Goal: Register for event/course

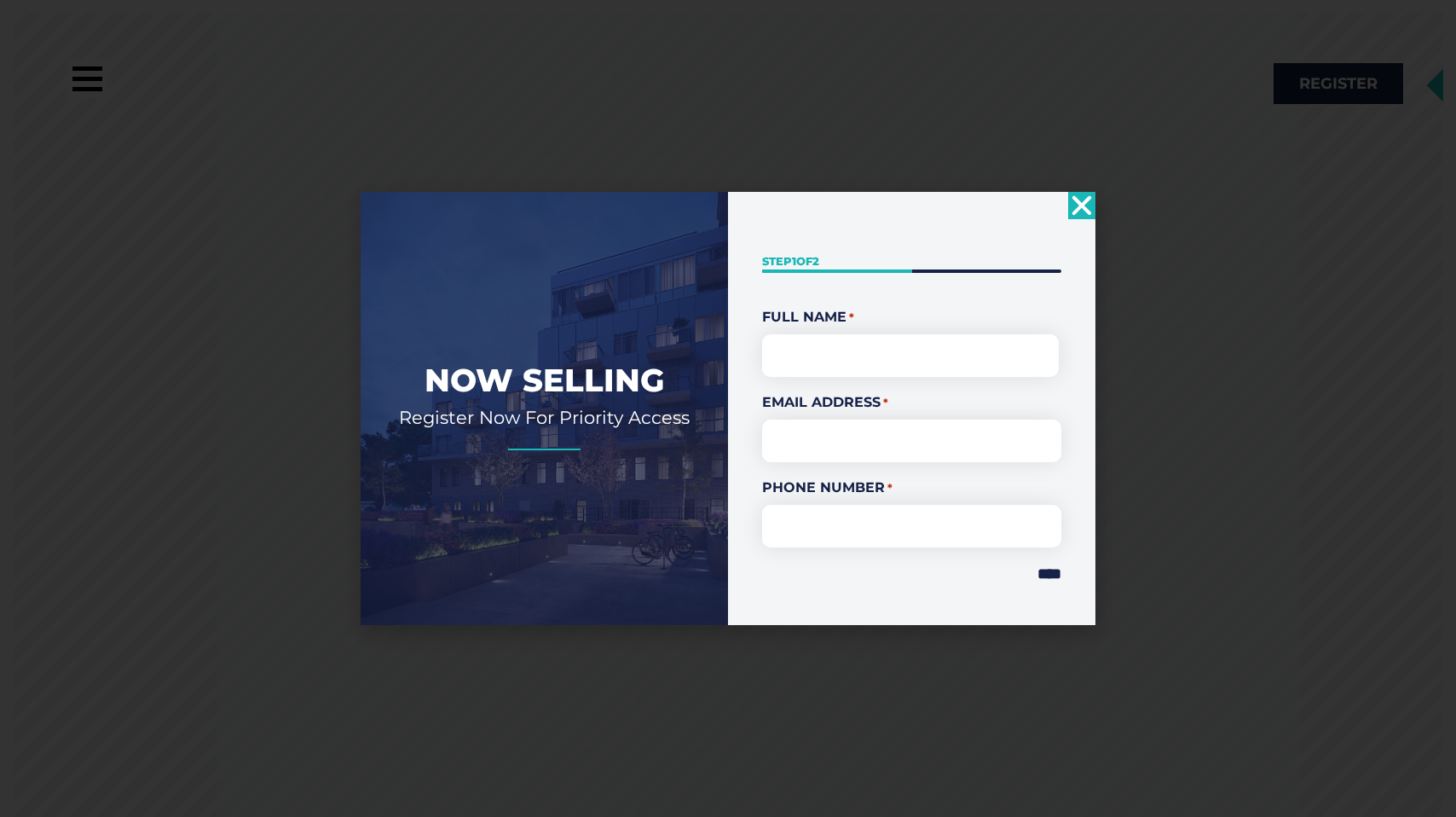
click at [1076, 205] on icon "Close" at bounding box center [1081, 205] width 27 height 27
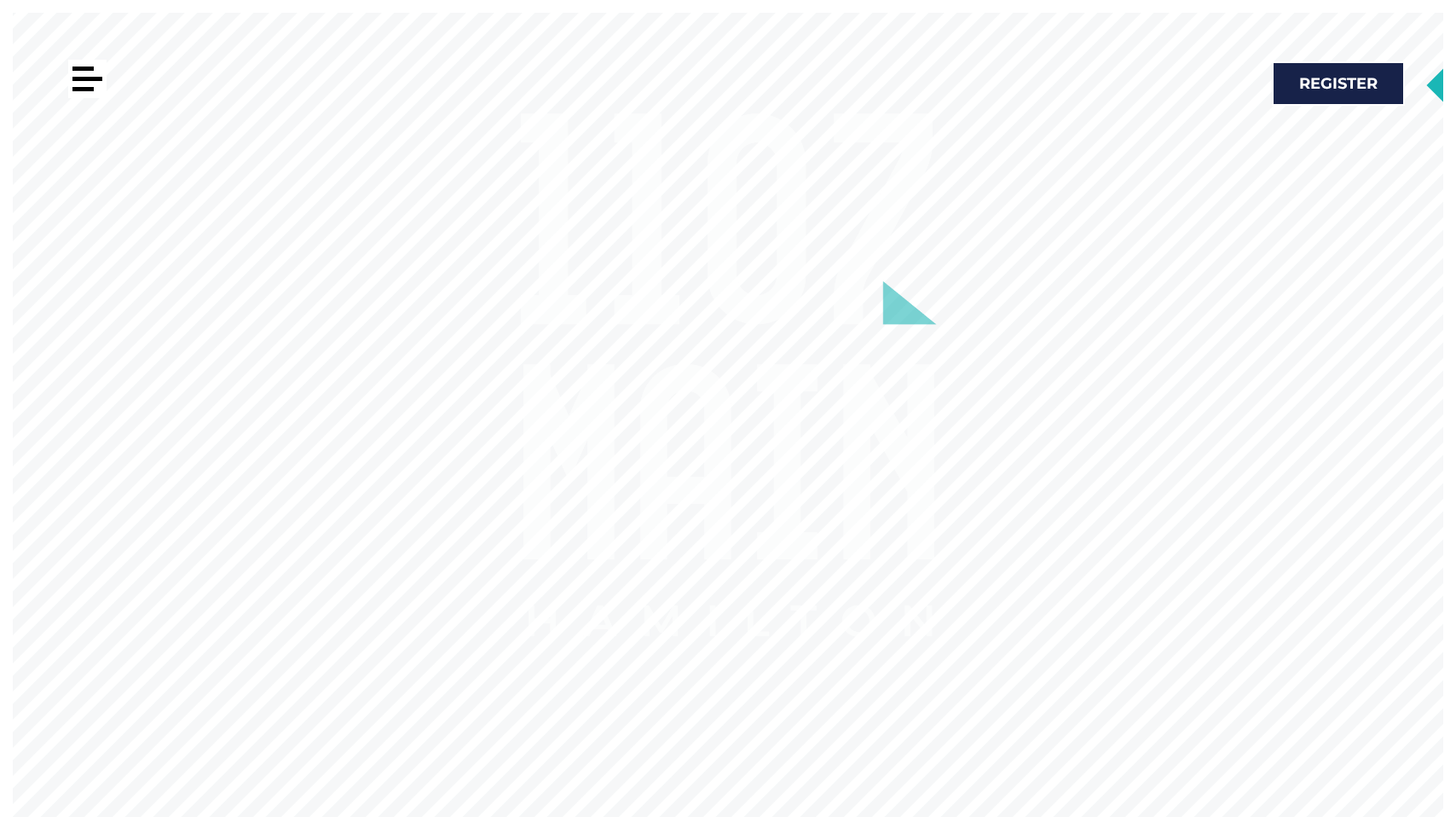
click at [77, 82] on div at bounding box center [87, 78] width 38 height 38
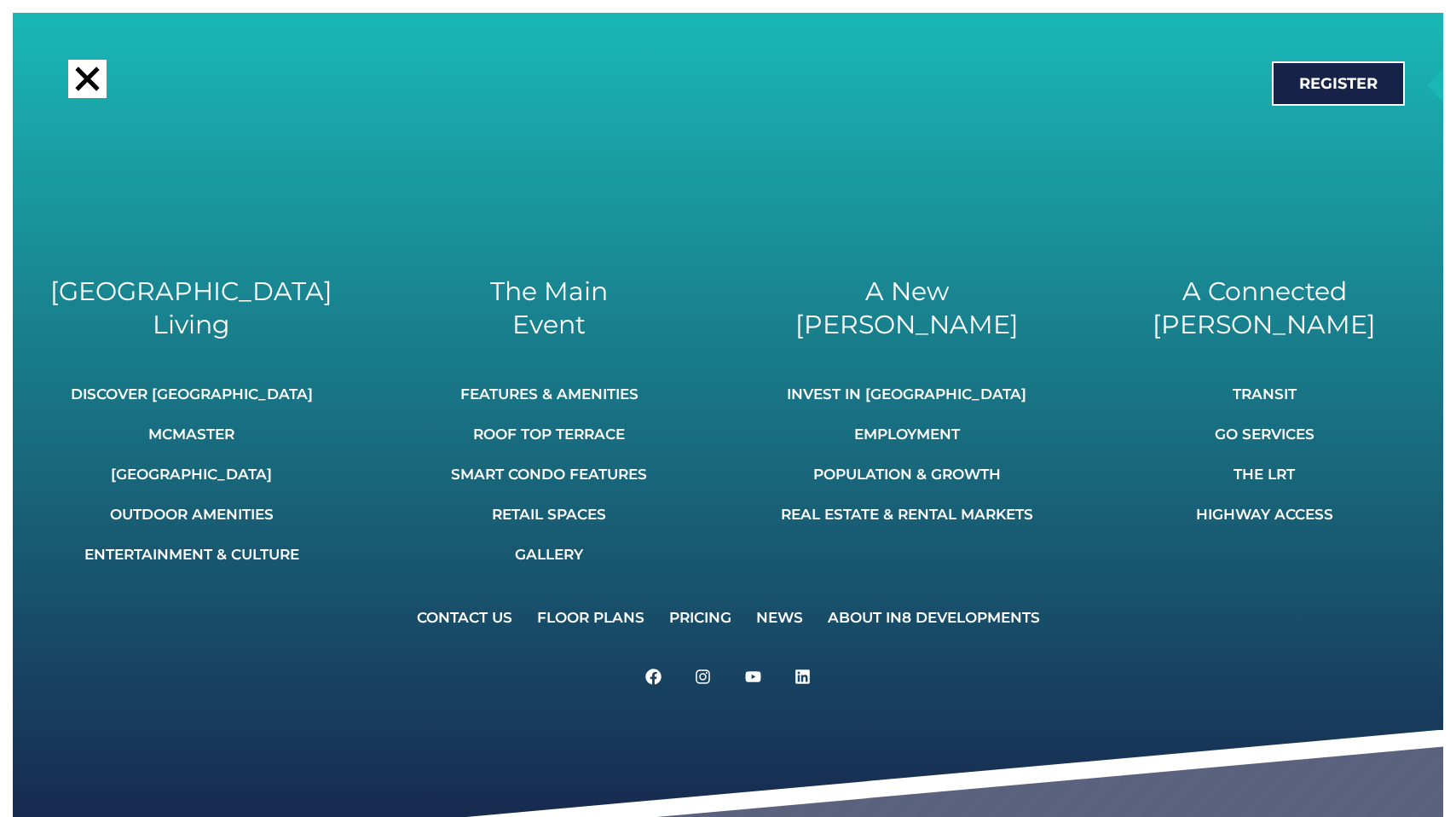
click at [77, 82] on div at bounding box center [87, 78] width 38 height 38
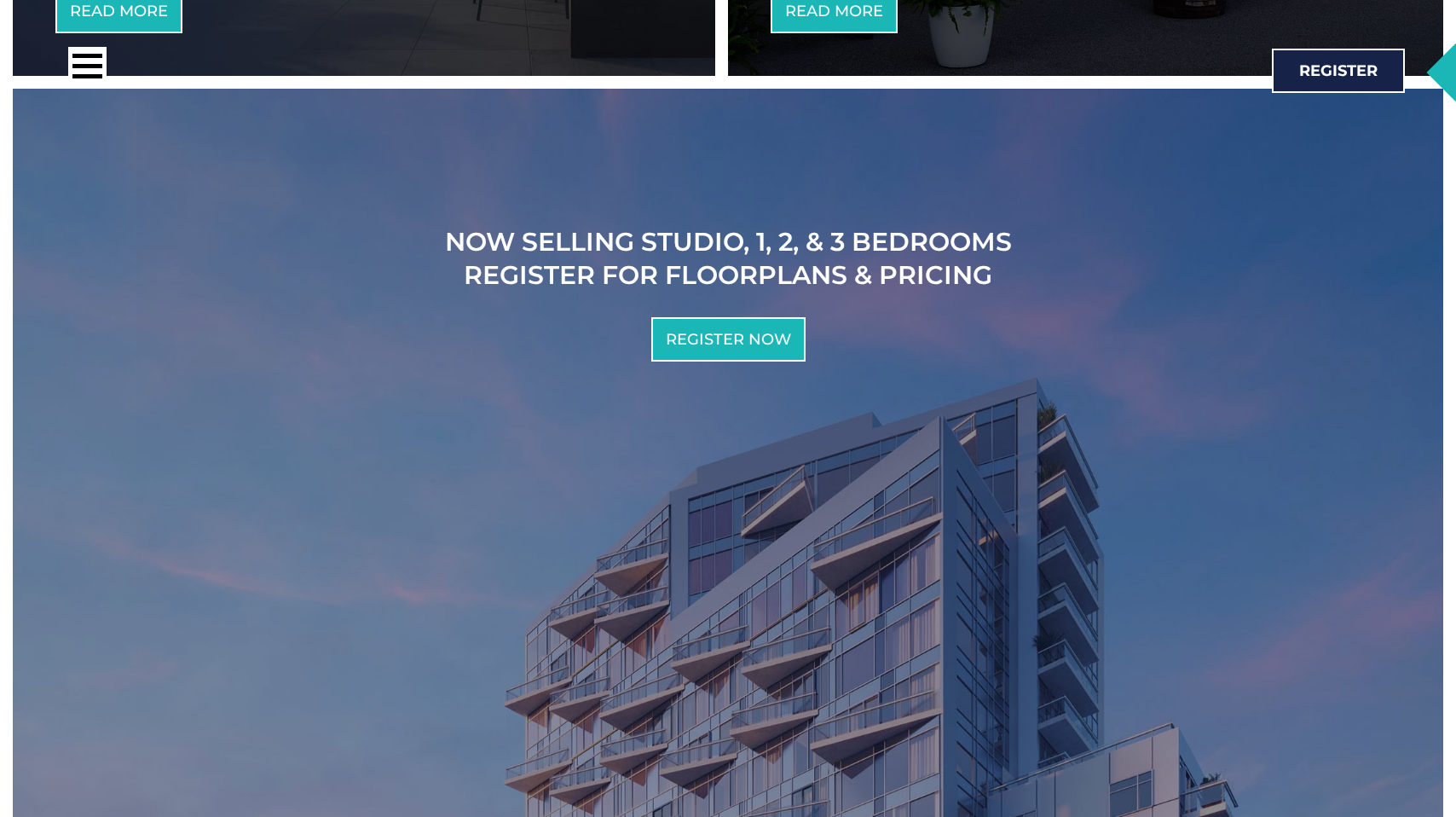
scroll to position [2606, 0]
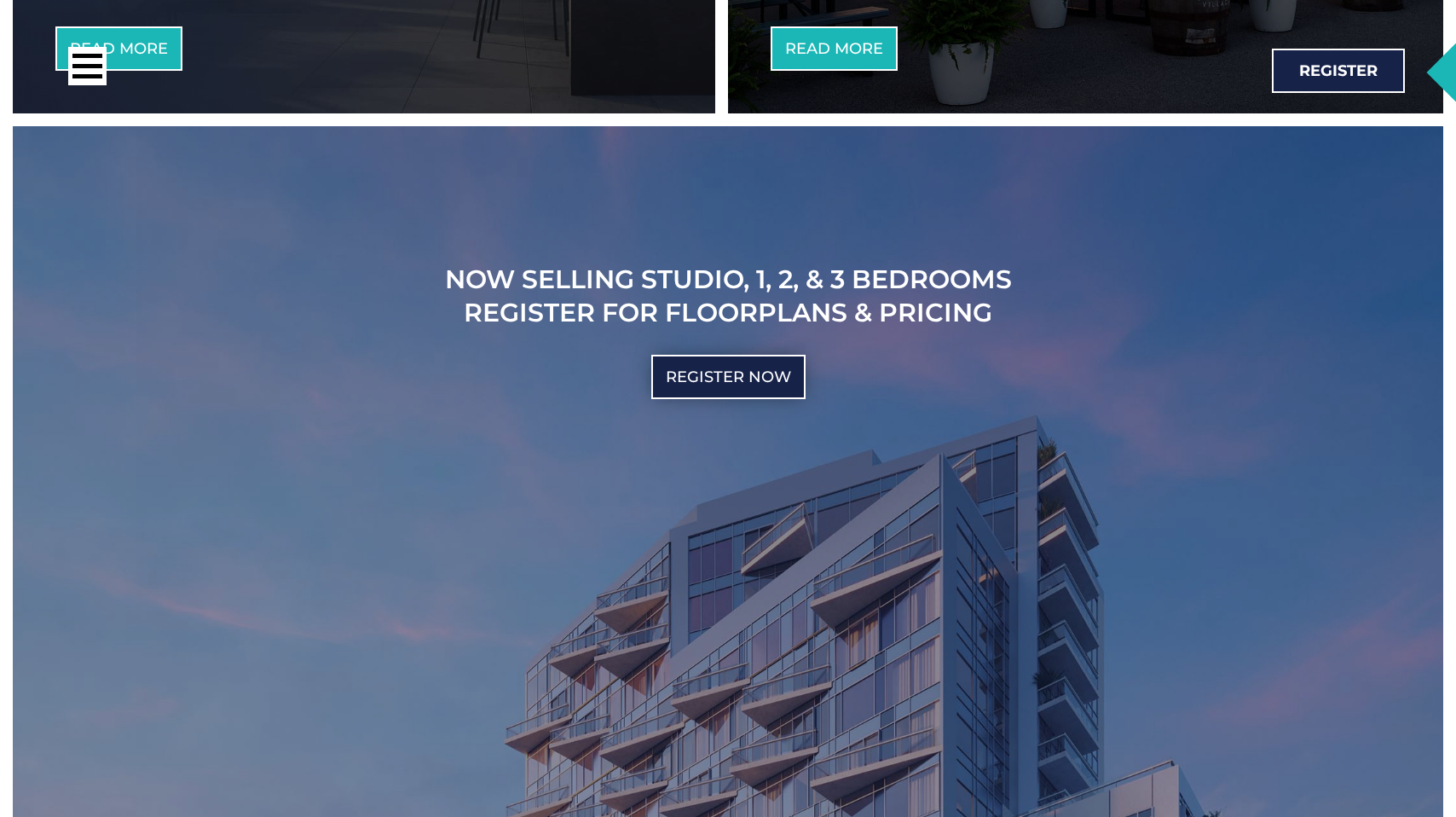
click at [717, 382] on span "Register Now" at bounding box center [728, 377] width 126 height 15
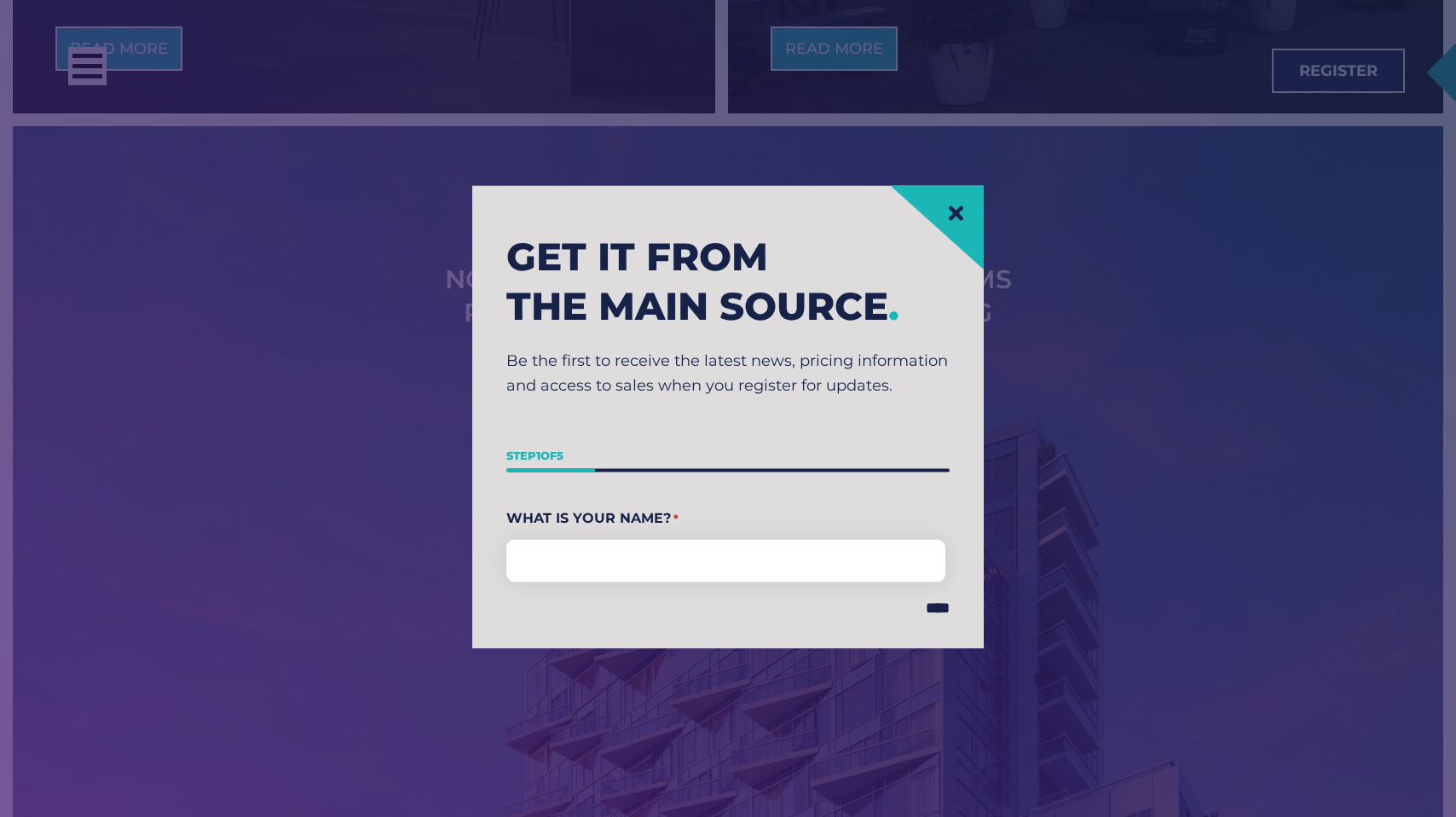
click at [952, 217] on icon at bounding box center [956, 213] width 15 height 15
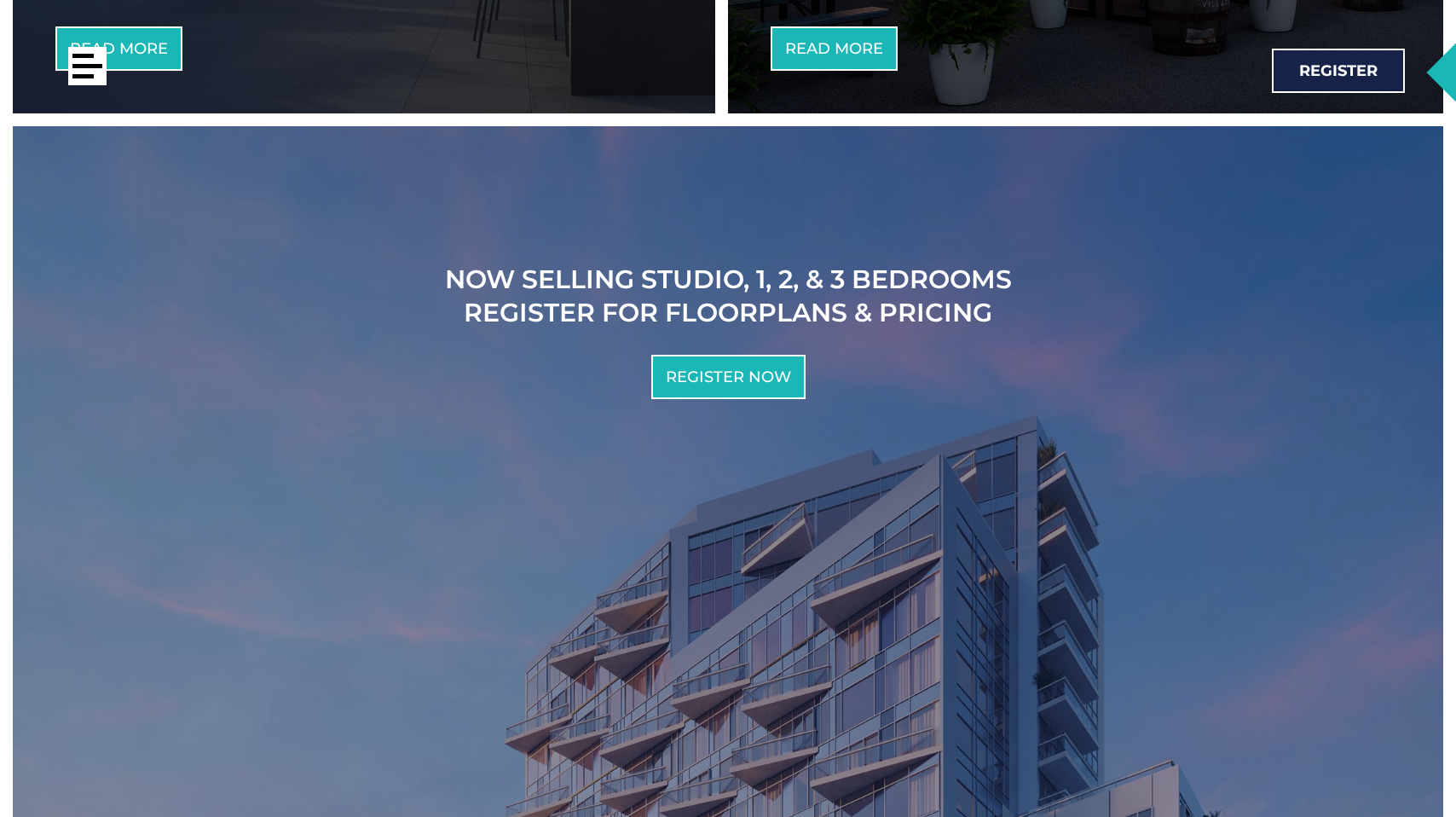
click at [91, 63] on div at bounding box center [87, 65] width 38 height 38
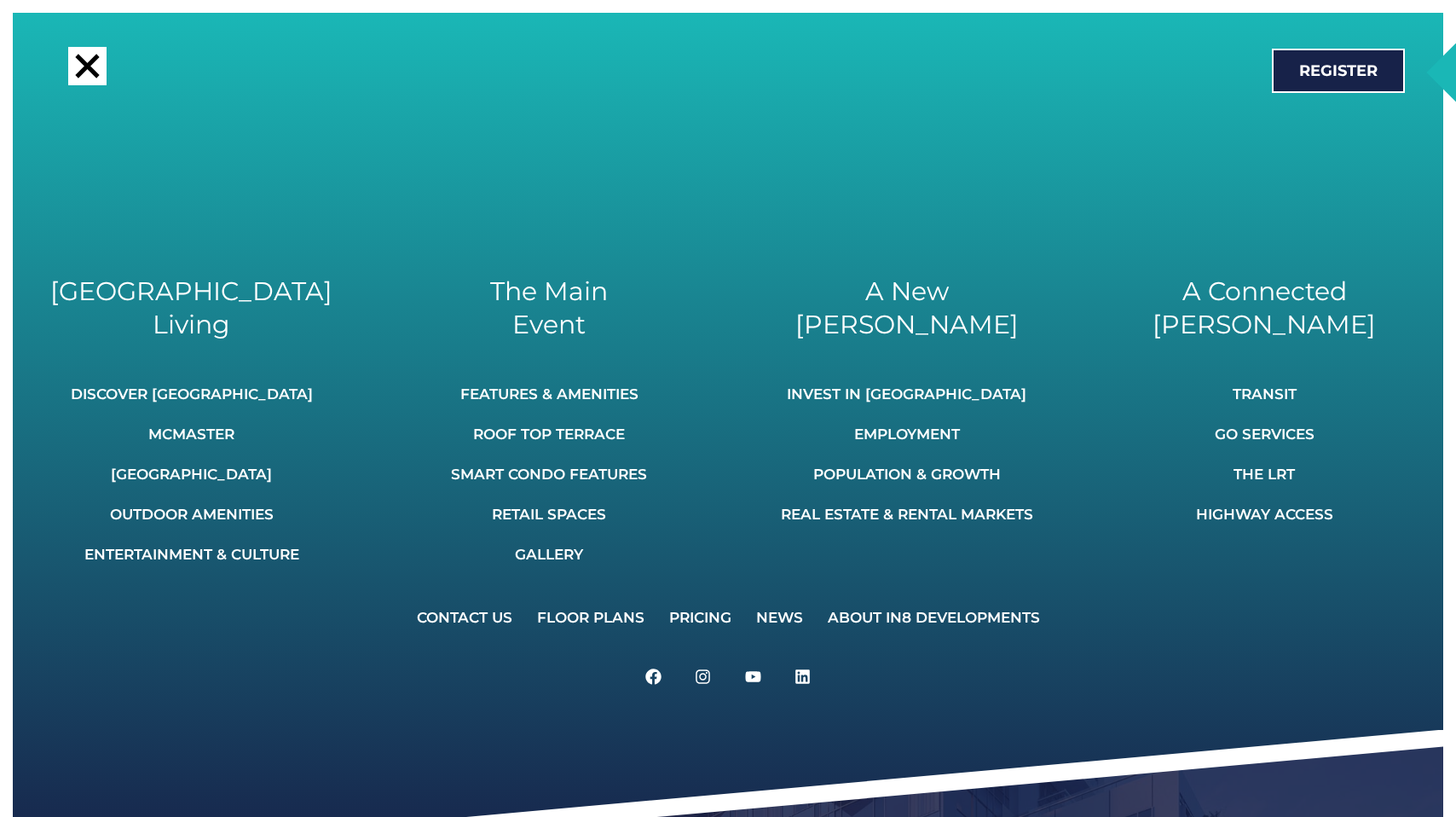
click at [91, 63] on div at bounding box center [87, 66] width 24 height 24
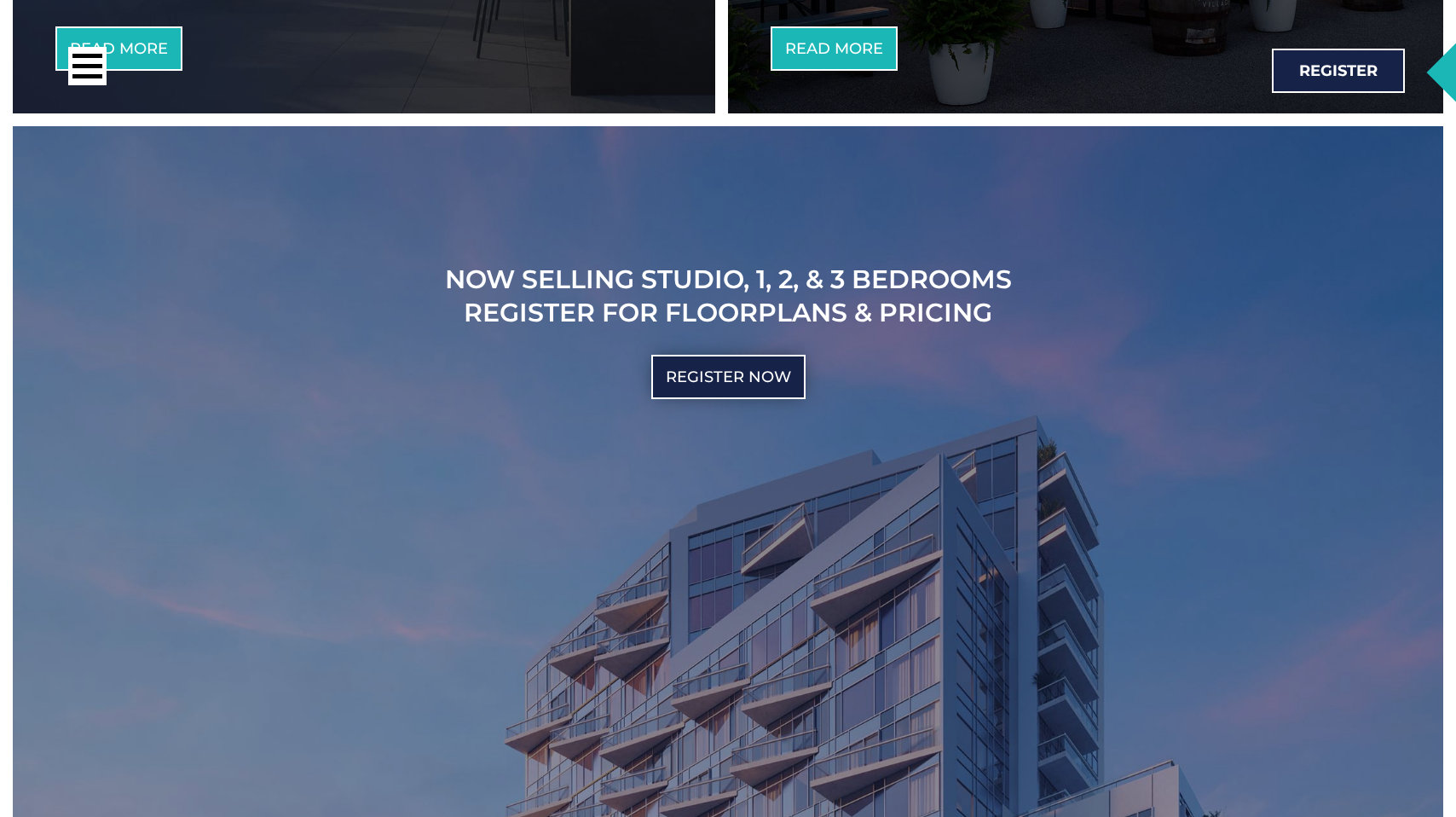
click at [750, 392] on link "Register Now" at bounding box center [728, 377] width 154 height 45
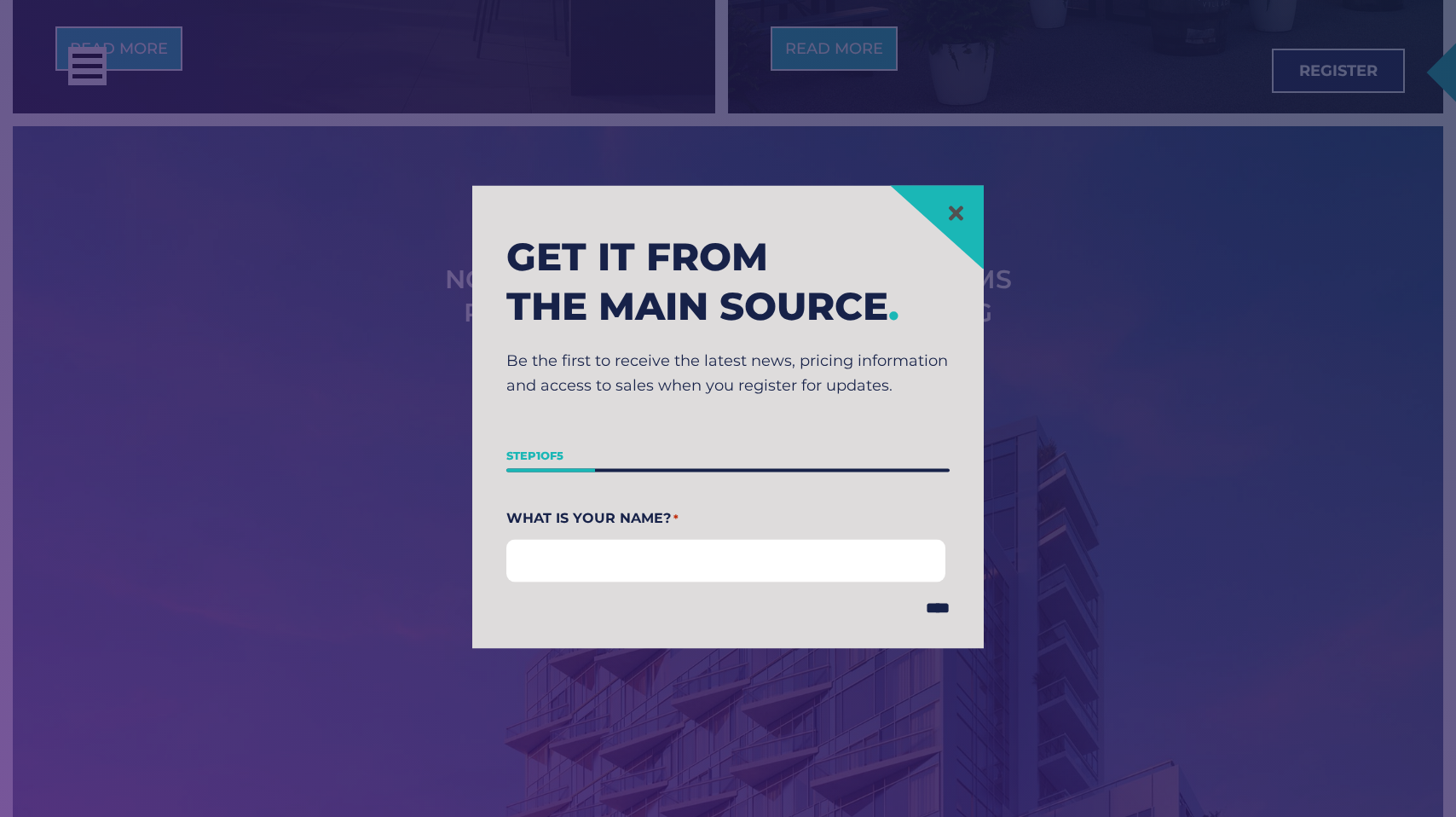
click at [726, 548] on input "First" at bounding box center [726, 561] width 439 height 43
type input "**********"
click input "********" at bounding box center [0, 0] width 0 height 0
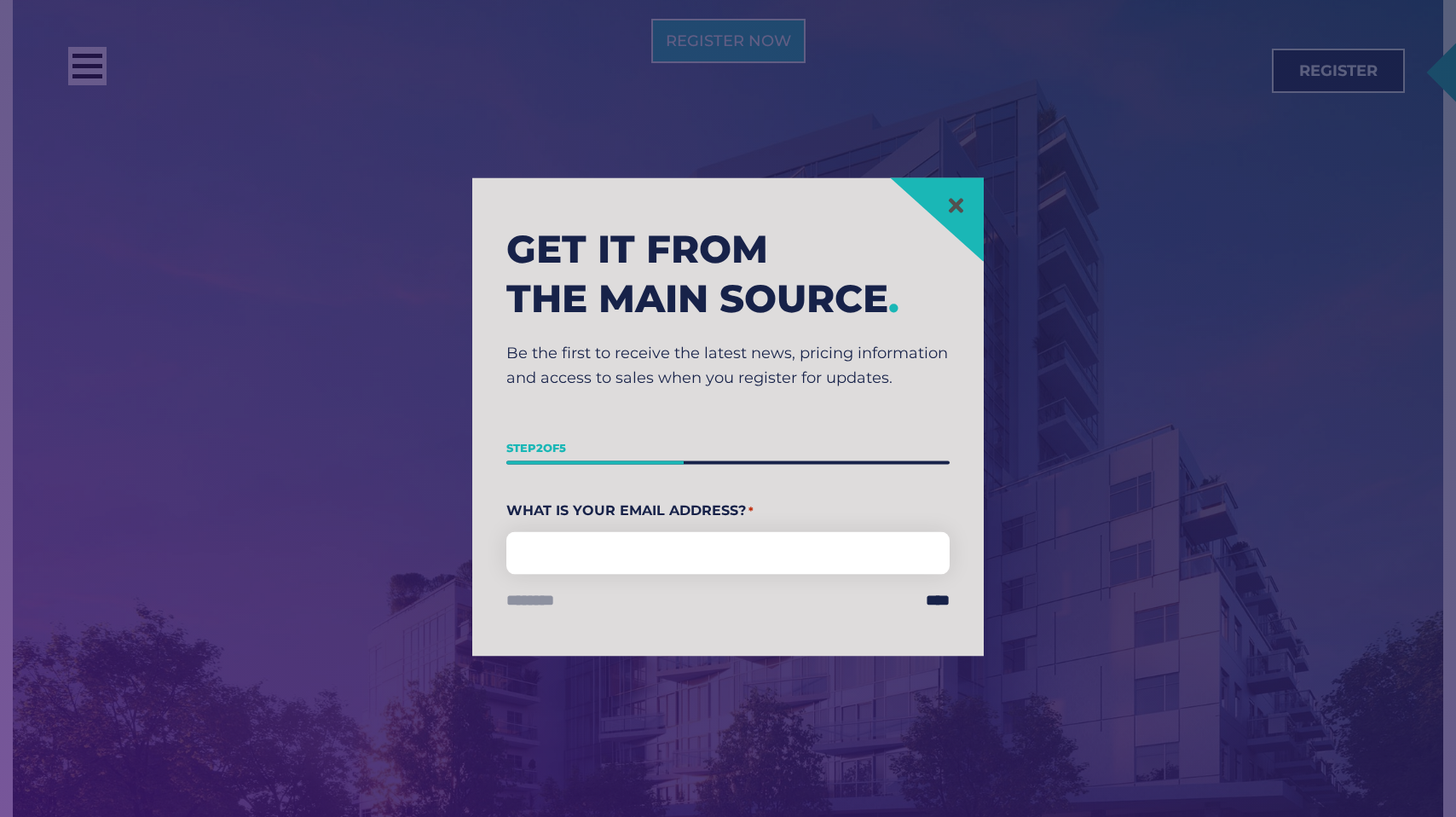
scroll to position [2956, 0]
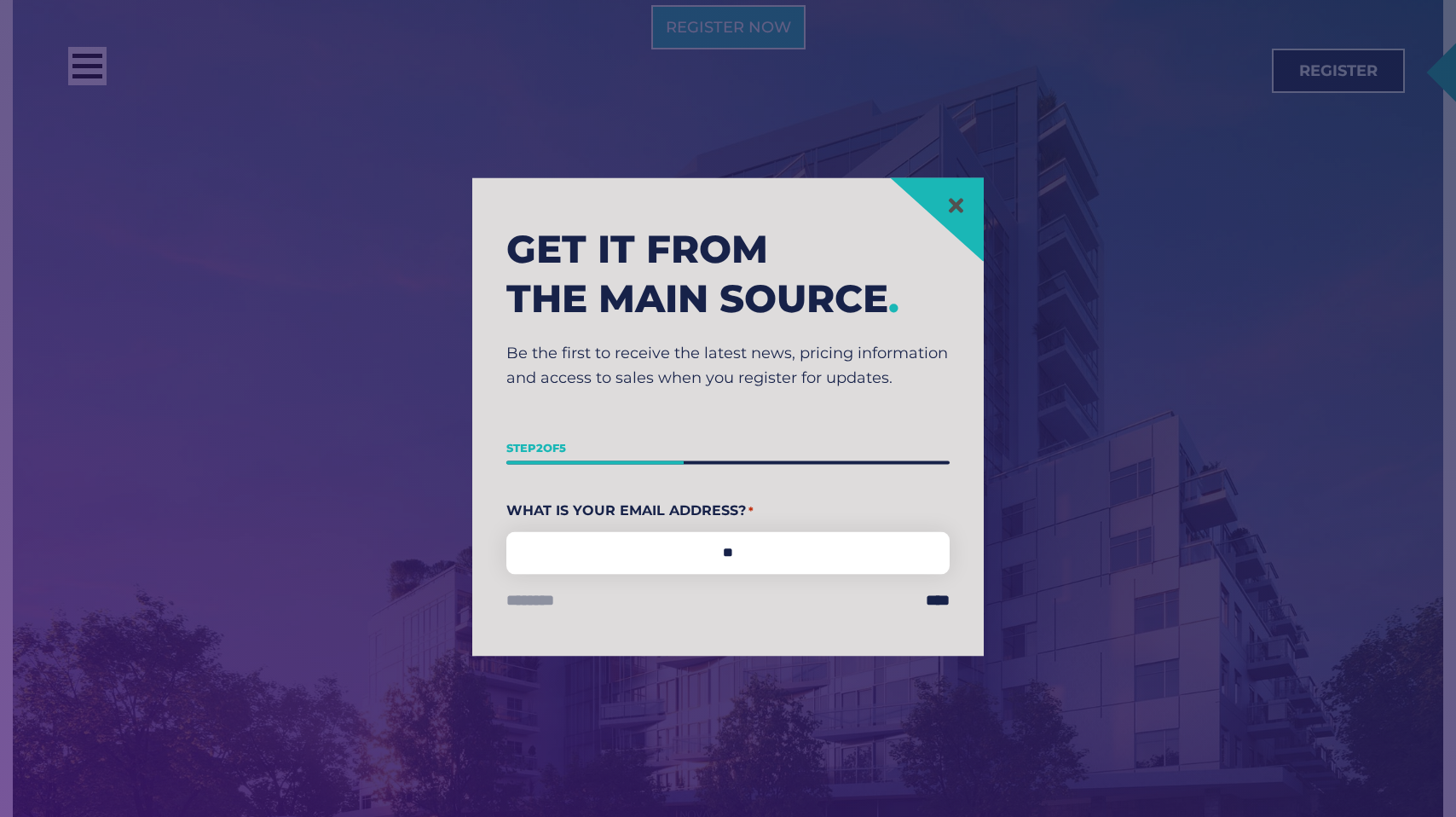
type input "*"
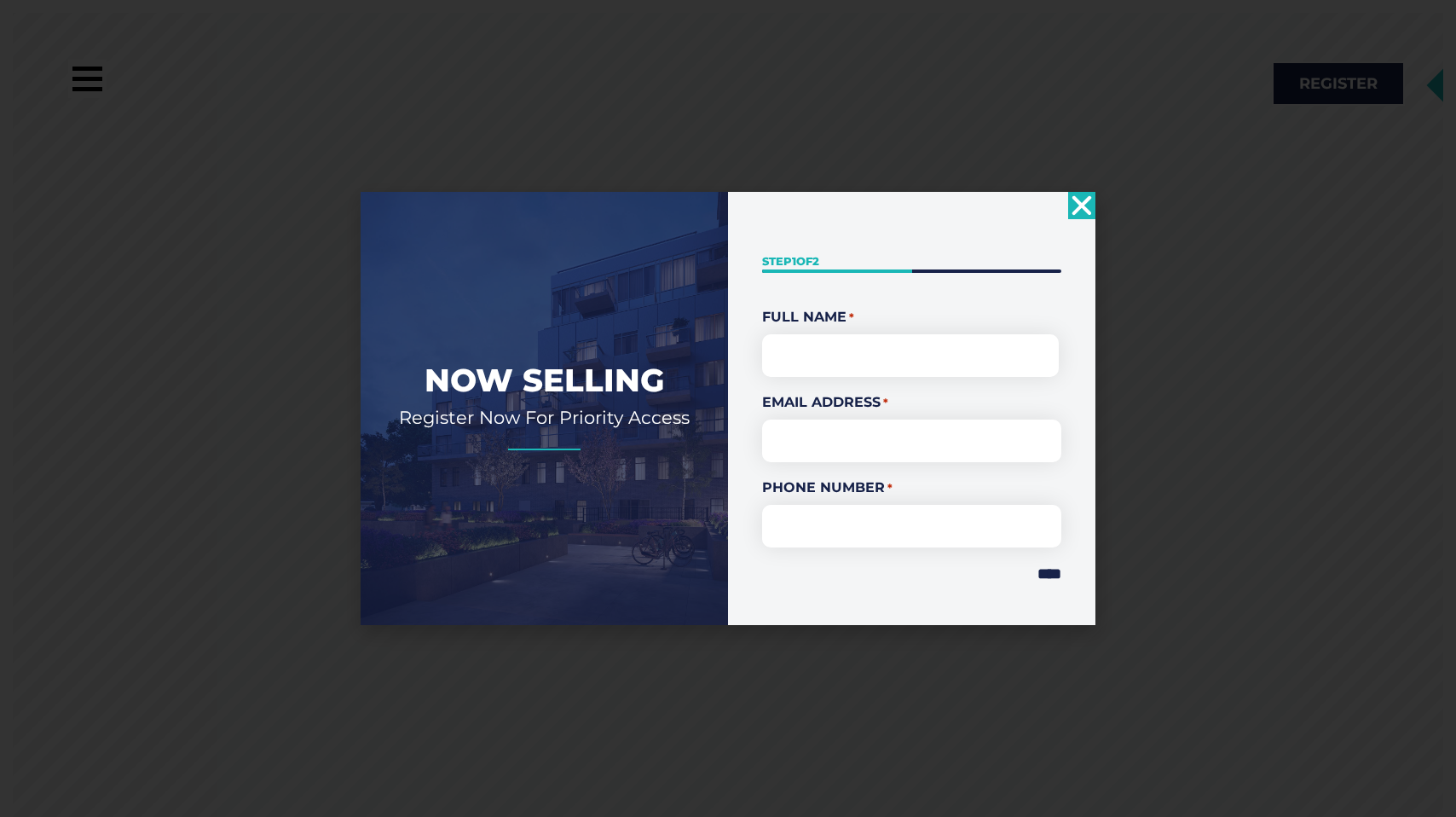
click at [1053, 215] on div "" * " indicates required fields Step 1 of 2 50% Full Name * First Email Address…" at bounding box center [911, 408] width 367 height 432
click at [1083, 207] on use "Close" at bounding box center [1081, 206] width 20 height 20
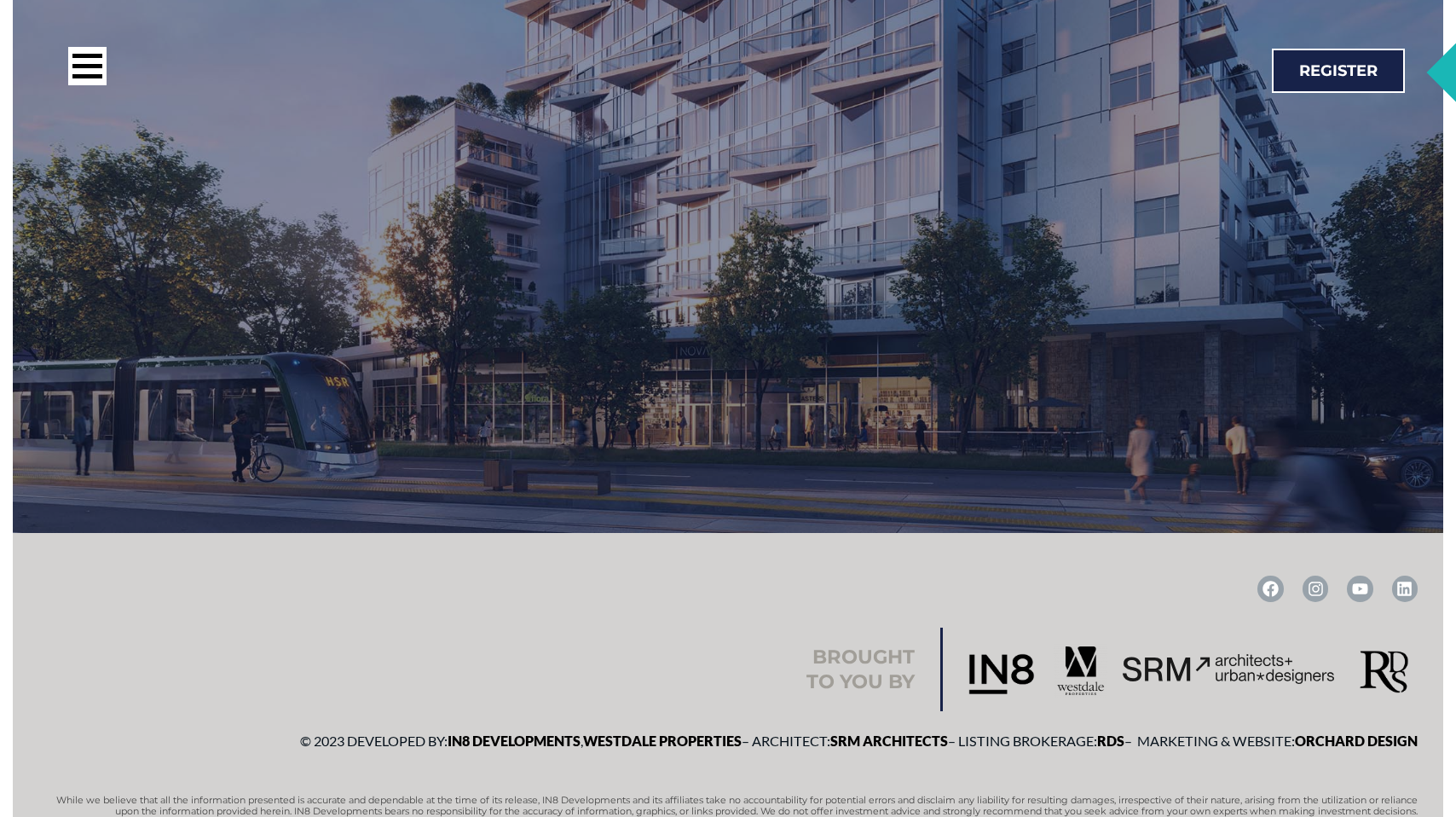
scroll to position [3488, 0]
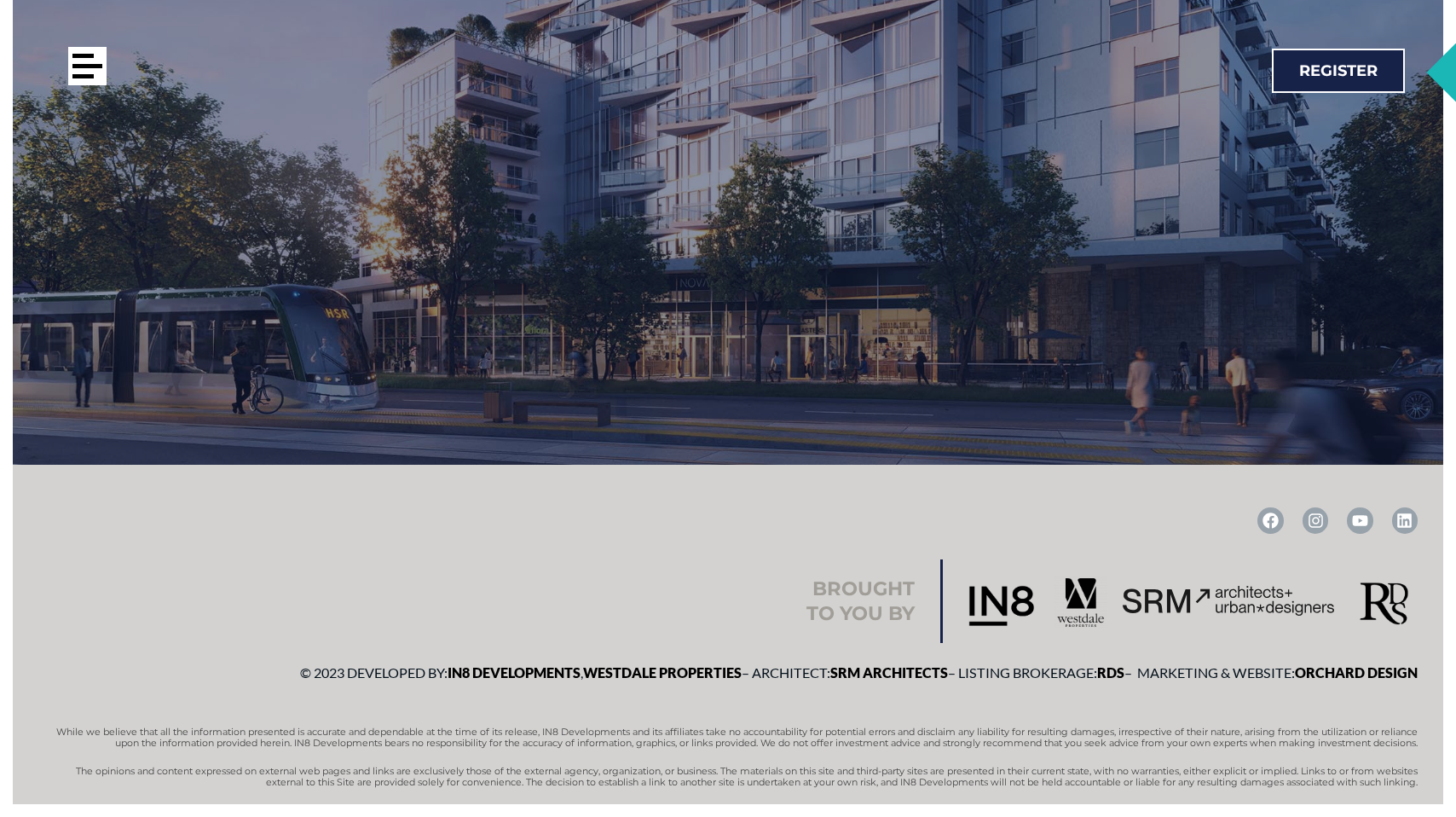
click at [87, 74] on div at bounding box center [87, 65] width 38 height 38
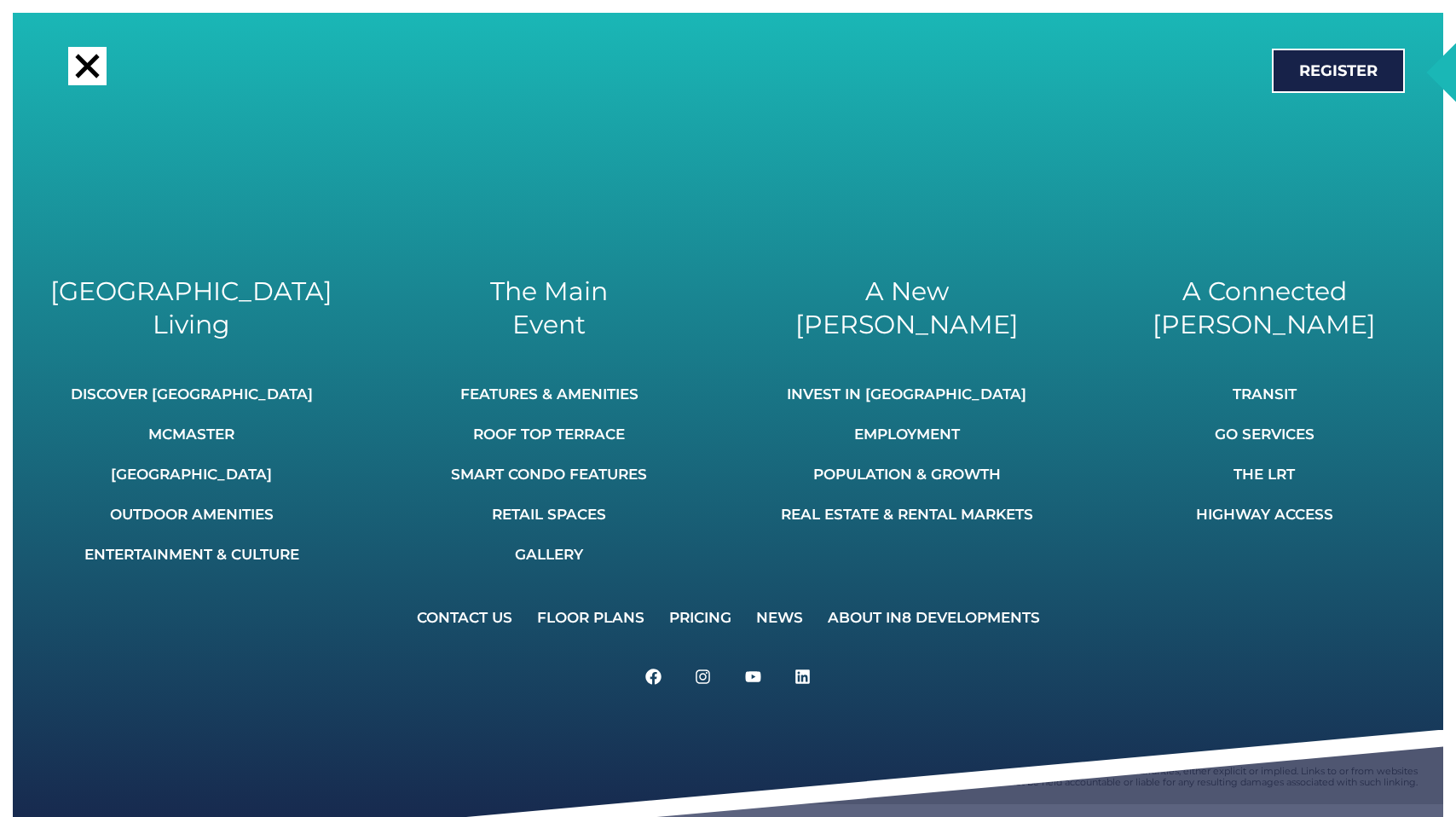
click at [92, 73] on div at bounding box center [87, 66] width 24 height 24
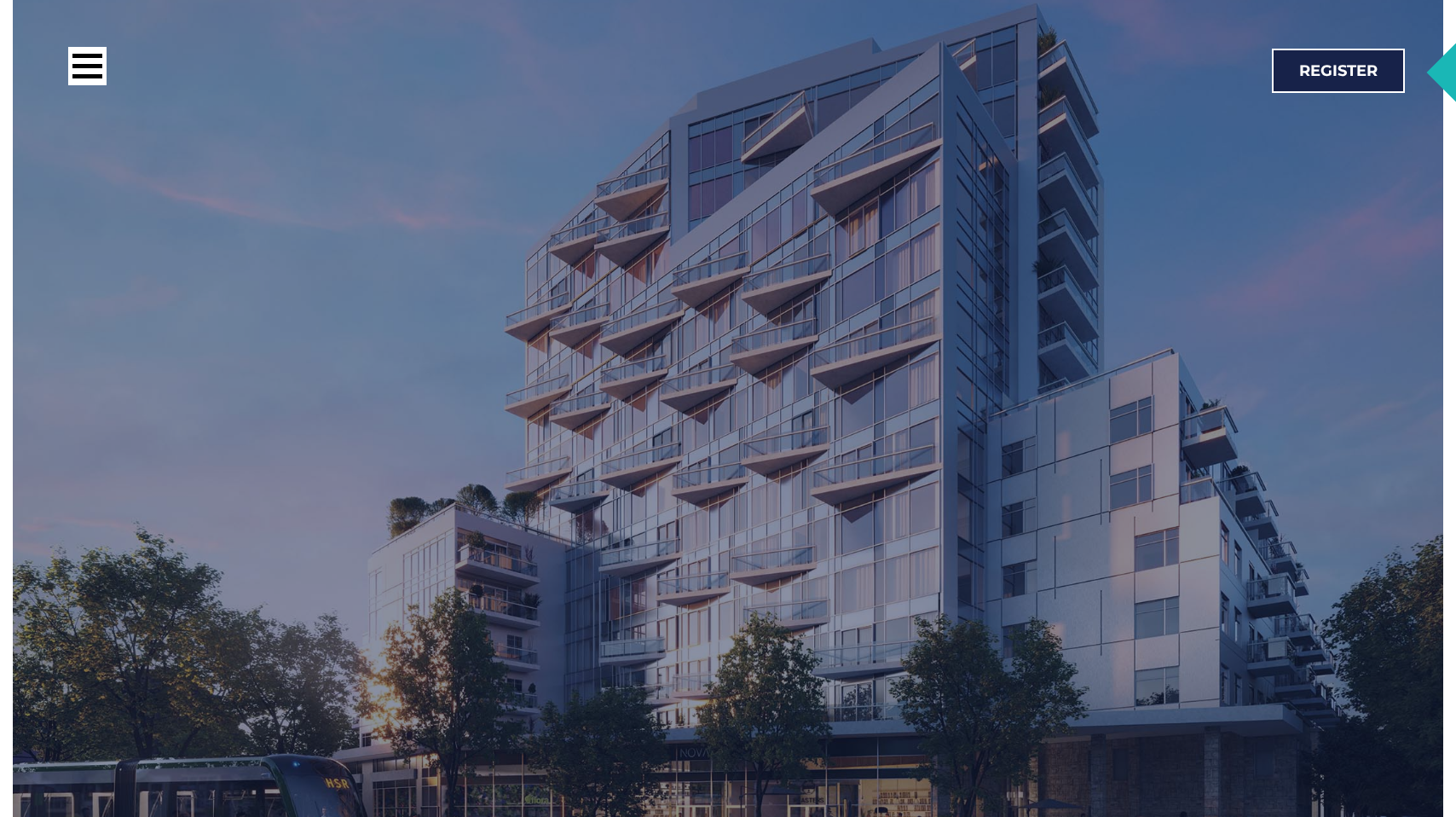
scroll to position [3049, 0]
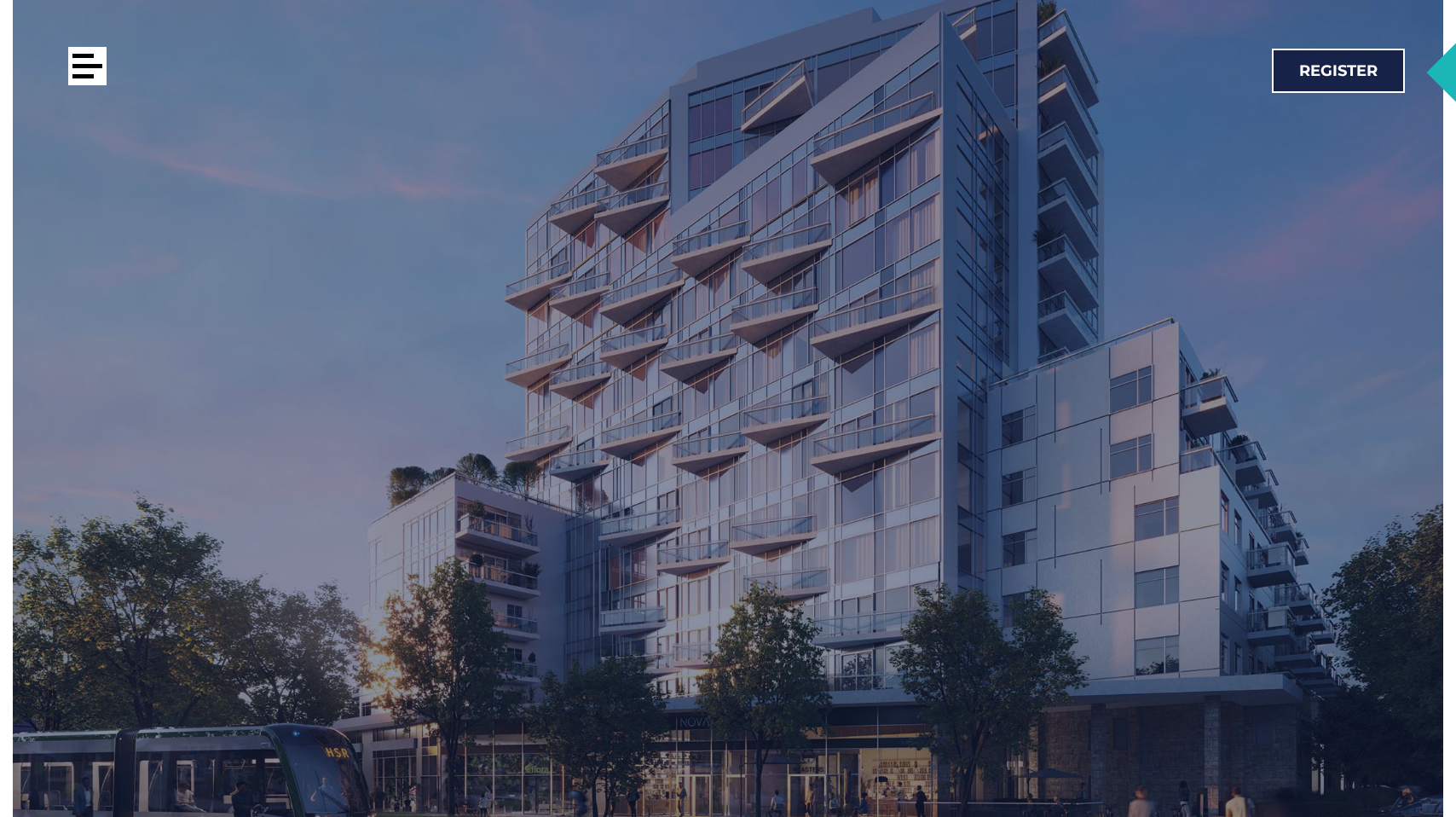
click at [76, 74] on div at bounding box center [87, 65] width 38 height 38
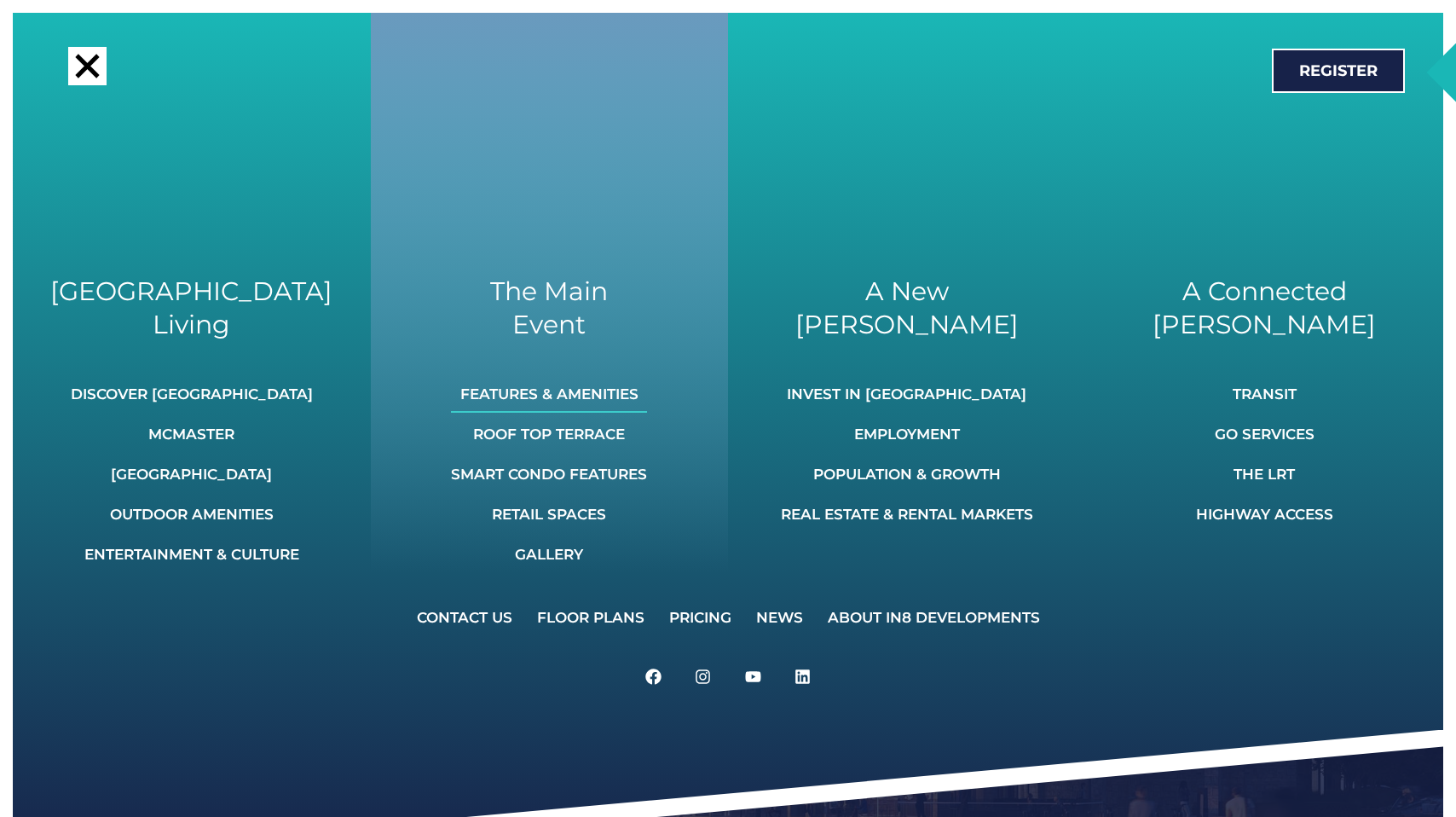
click at [602, 389] on link "Features & Amenities" at bounding box center [549, 394] width 196 height 37
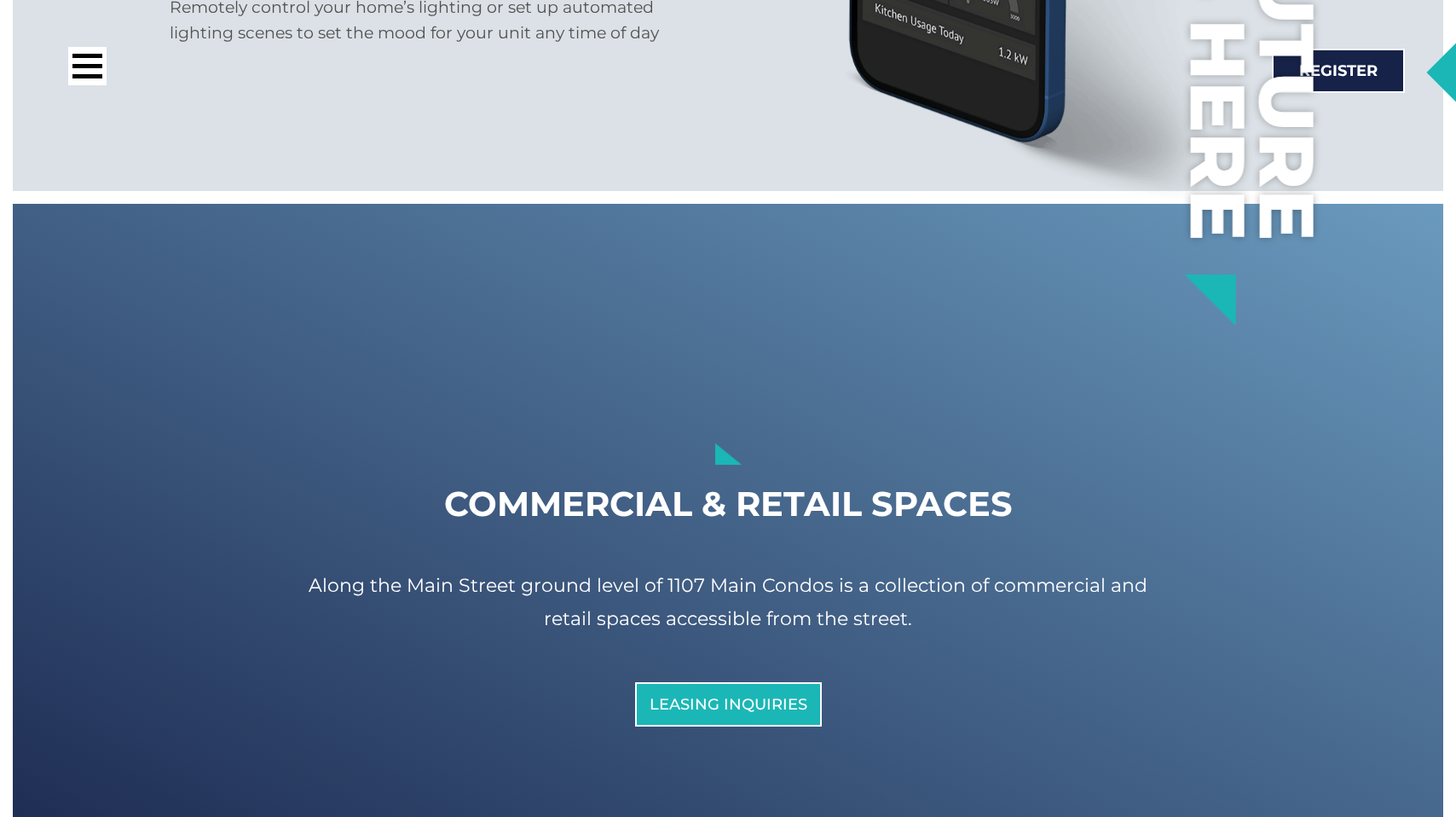
scroll to position [9545, 0]
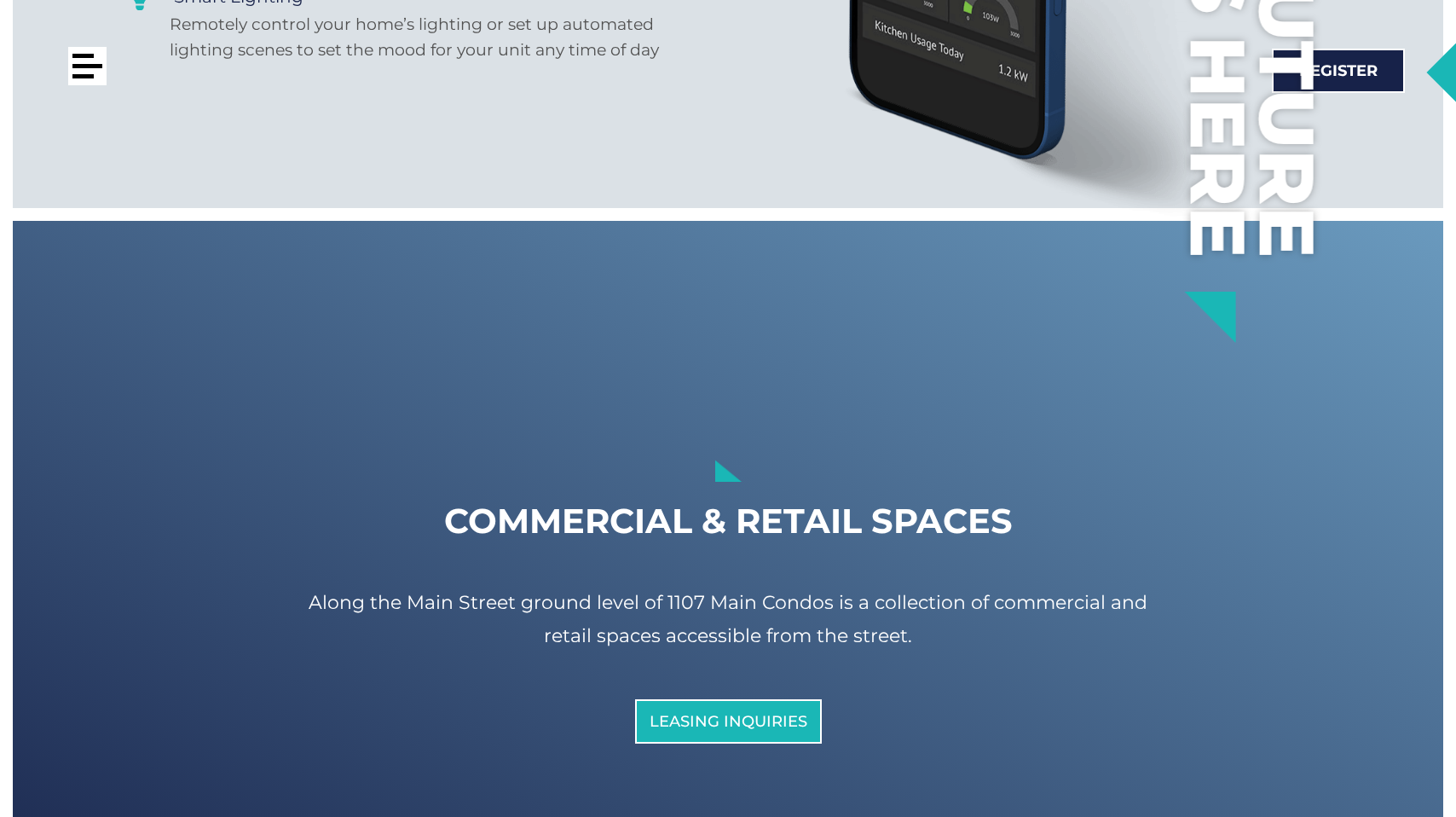
click at [84, 70] on div at bounding box center [87, 65] width 38 height 38
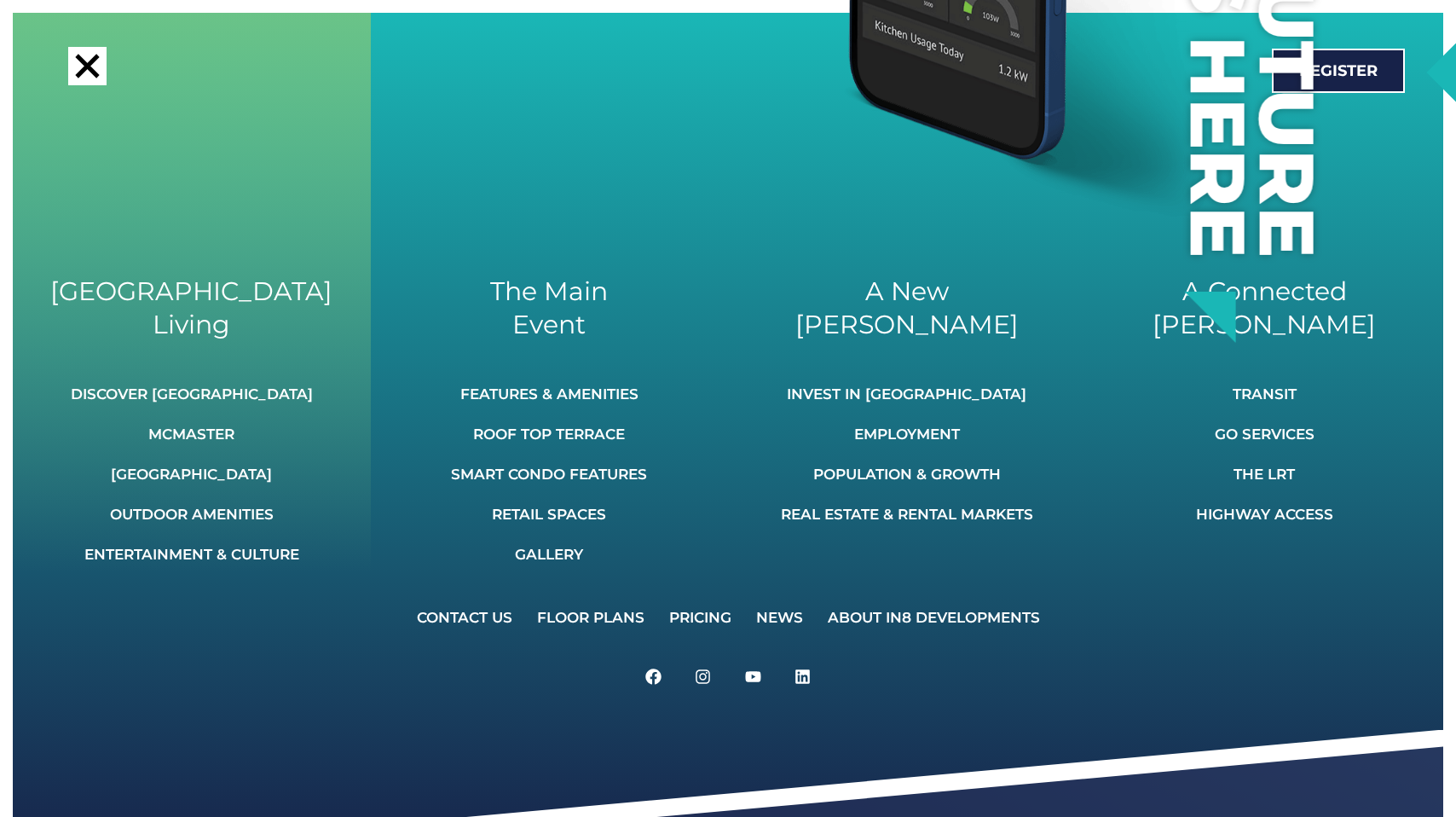
click at [210, 300] on h2 "West End Living" at bounding box center [192, 307] width 307 height 66
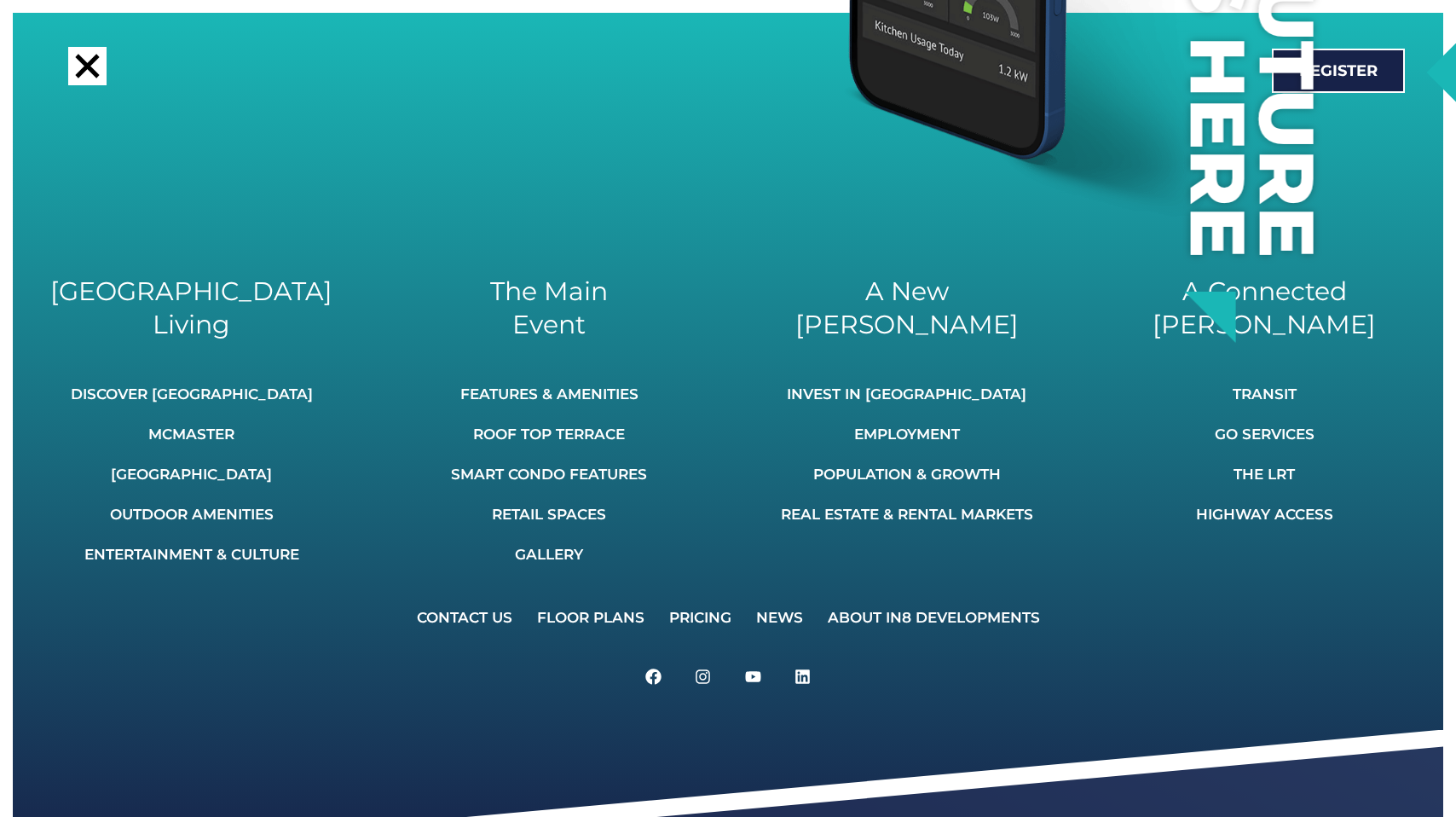
click at [87, 68] on div at bounding box center [87, 66] width 24 height 24
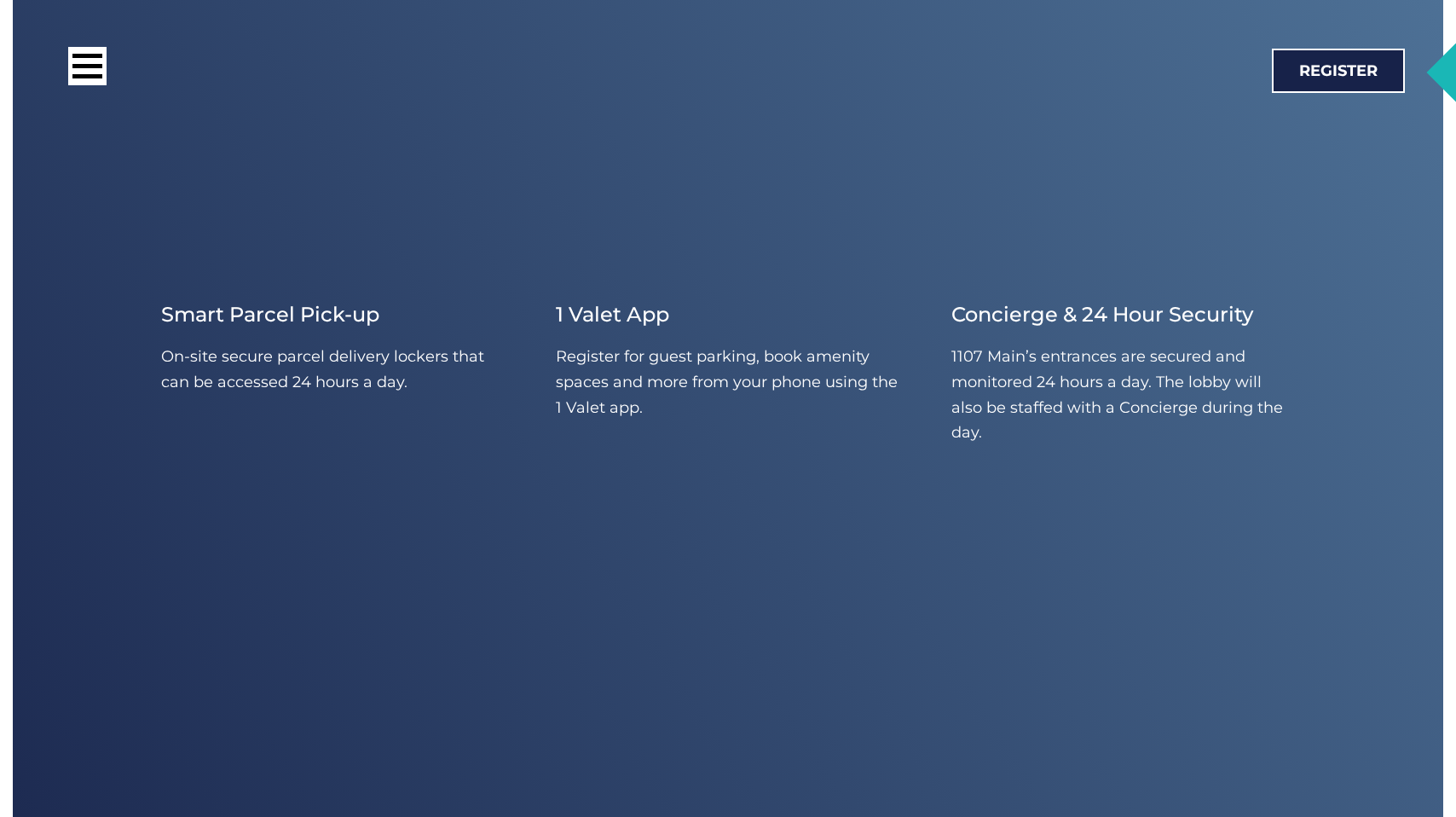
scroll to position [6450, 0]
